Goal: Task Accomplishment & Management: Complete application form

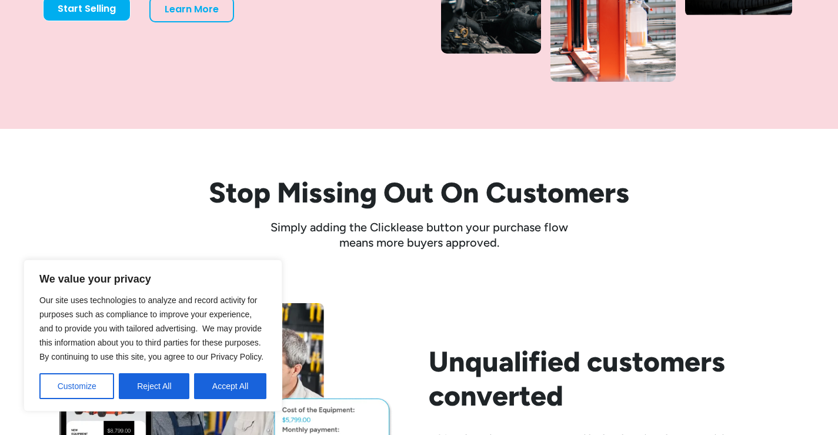
scroll to position [353, 0]
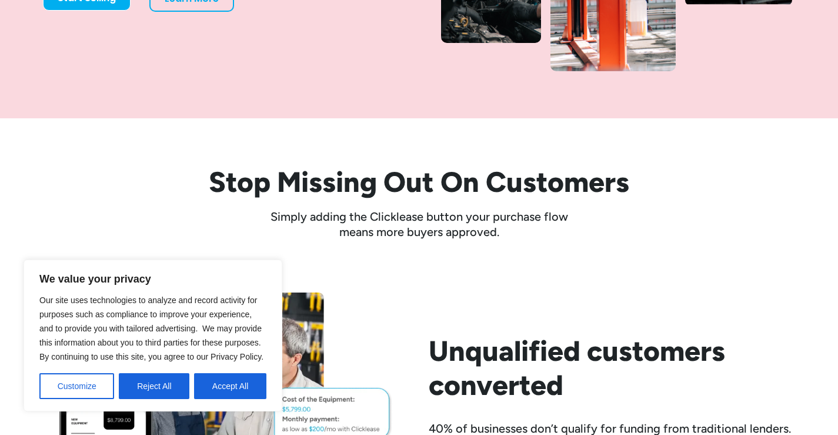
click at [143, 386] on button "Reject All" at bounding box center [154, 386] width 71 height 26
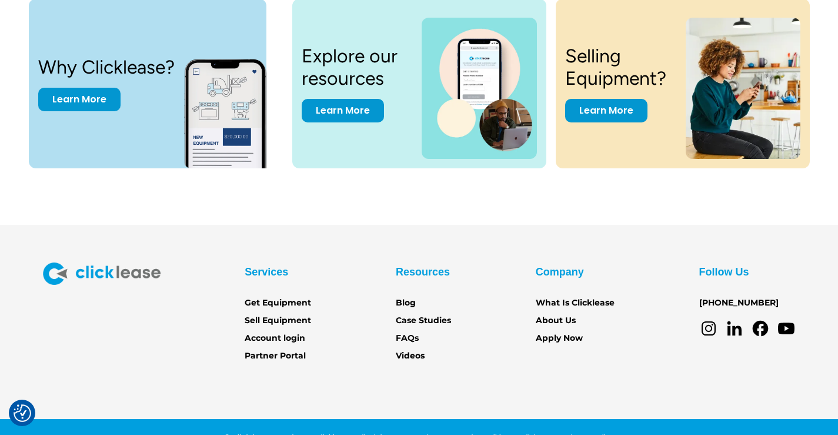
scroll to position [3706, 0]
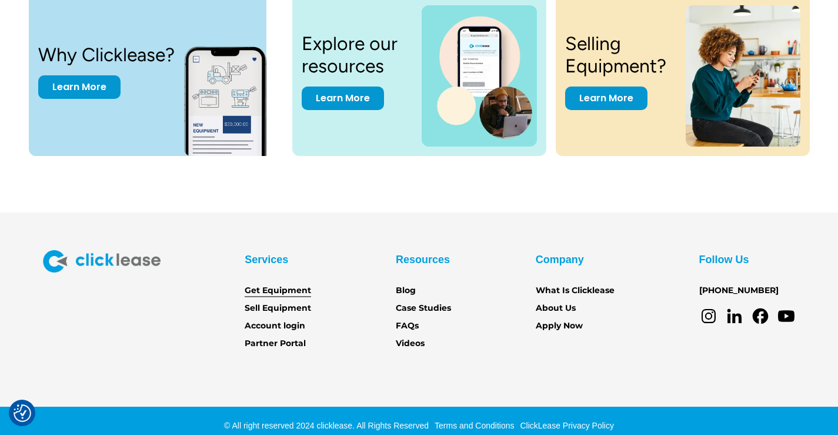
click at [291, 291] on link "Get Equipment" at bounding box center [278, 290] width 66 height 13
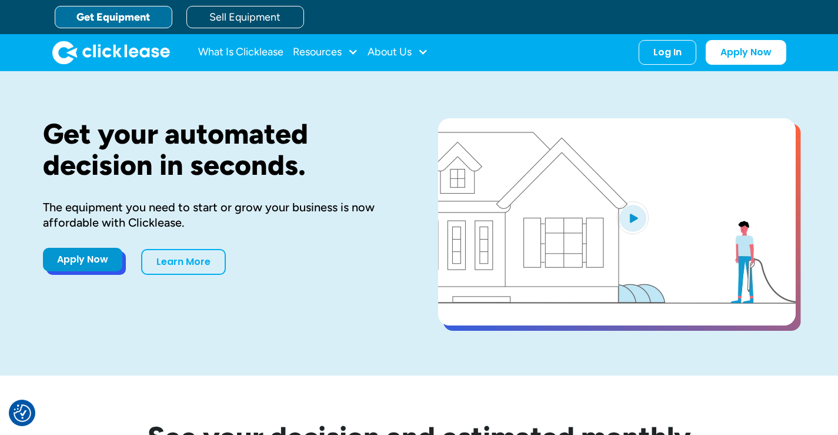
click at [98, 261] on link "Apply Now" at bounding box center [82, 260] width 79 height 24
